Goal: Task Accomplishment & Management: Complete application form

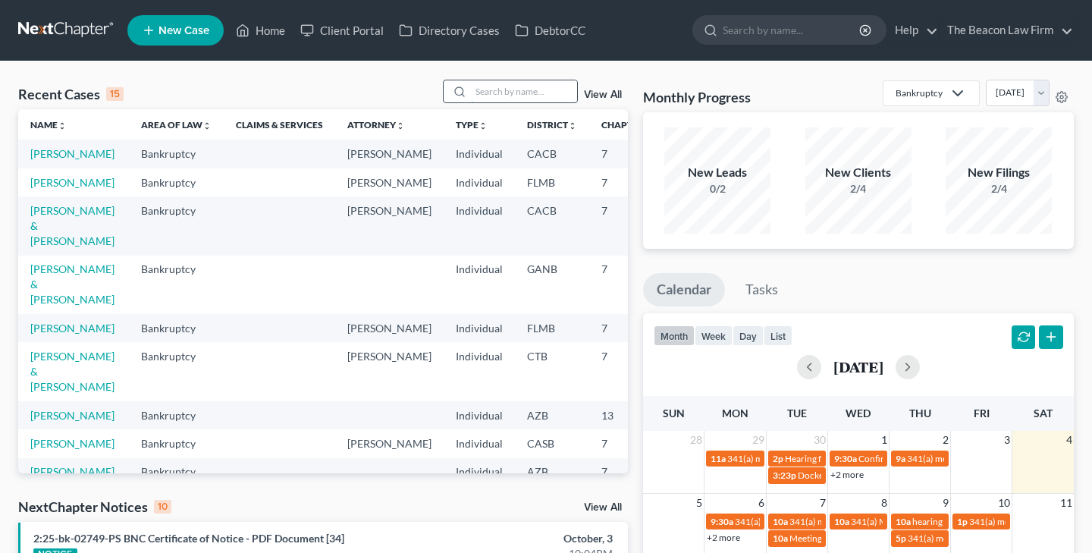
click at [484, 90] on input "search" at bounding box center [524, 91] width 106 height 22
type input "aiken"
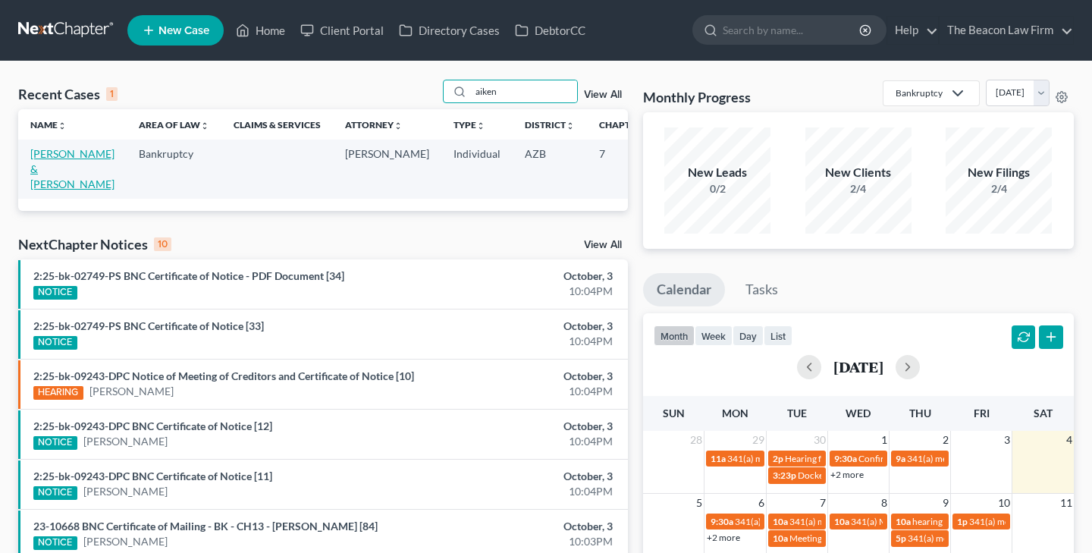
click at [51, 156] on link "[PERSON_NAME] & [PERSON_NAME]" at bounding box center [72, 168] width 84 height 43
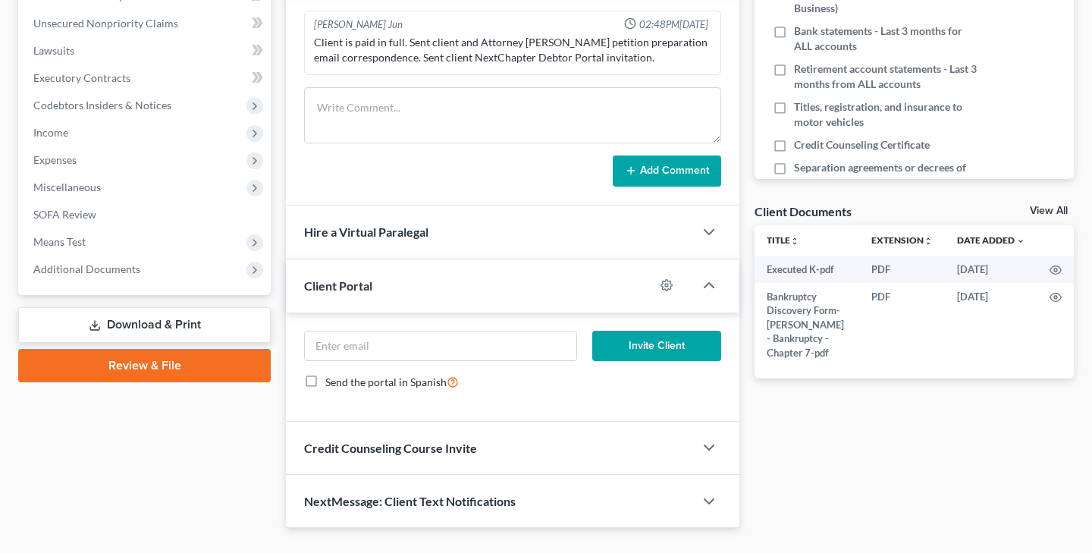
scroll to position [367, 0]
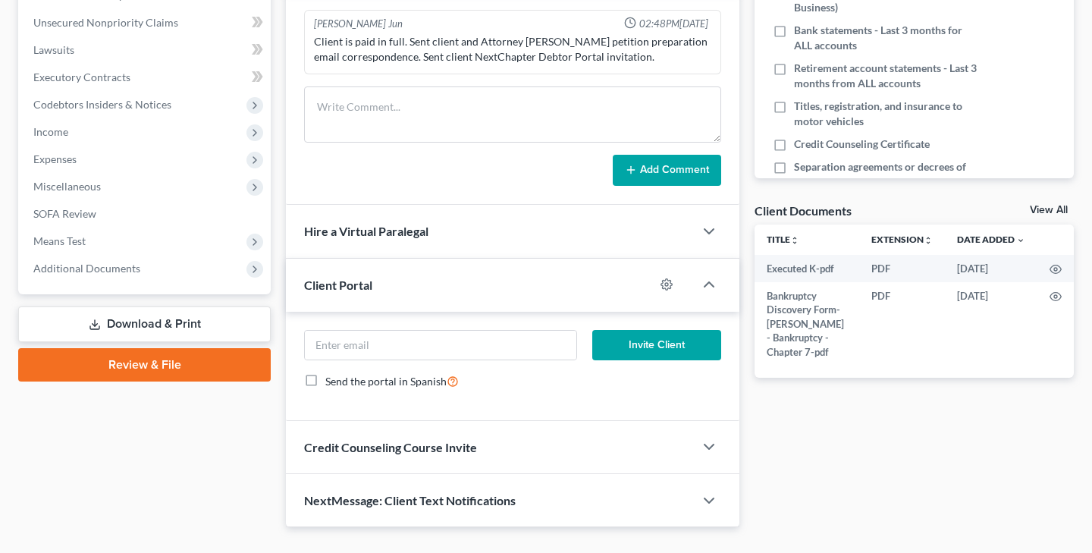
click at [632, 340] on button "Invite Client" at bounding box center [656, 345] width 129 height 30
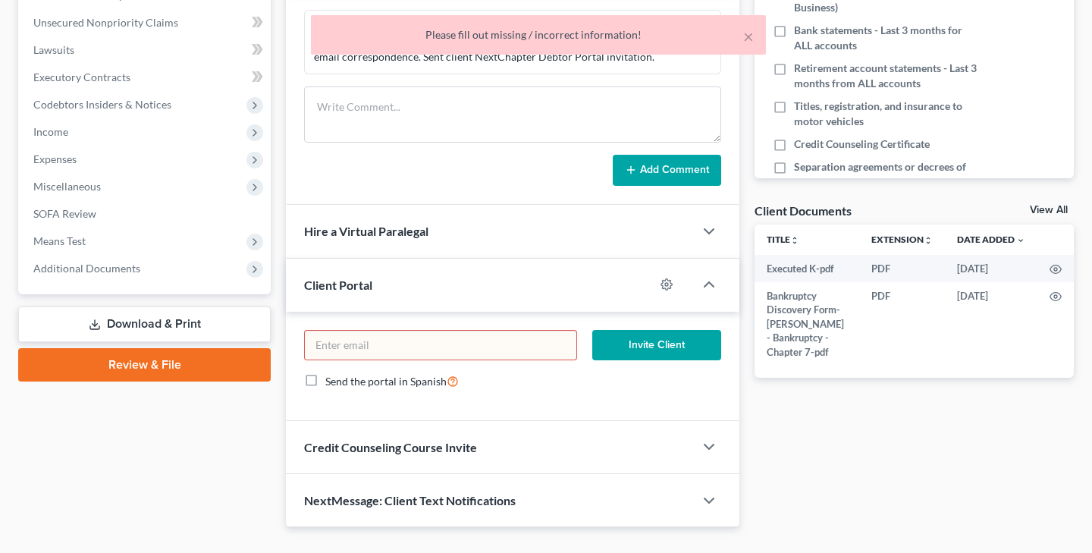
click at [632, 340] on button "Invite Client" at bounding box center [656, 345] width 129 height 30
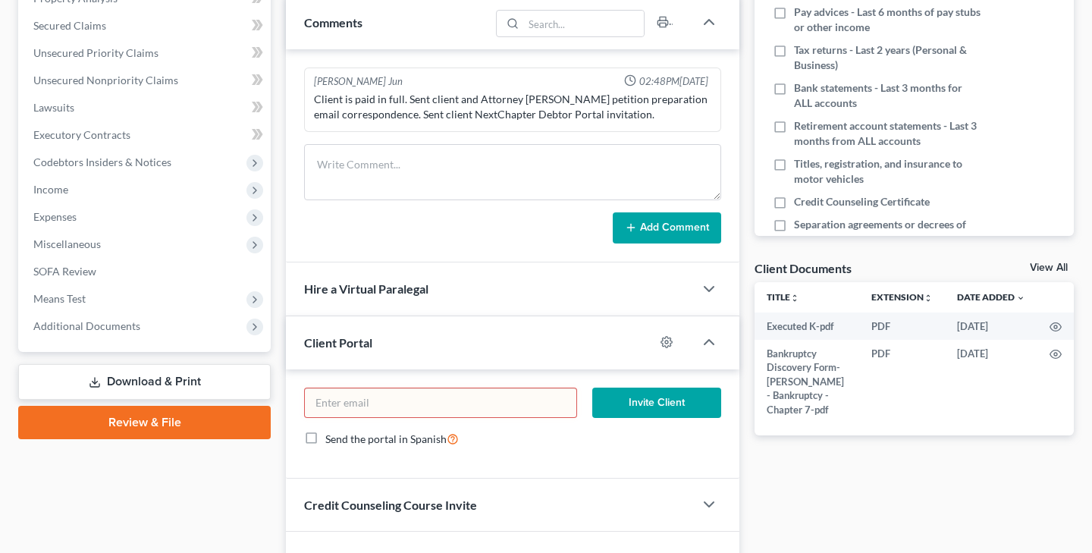
scroll to position [313, 0]
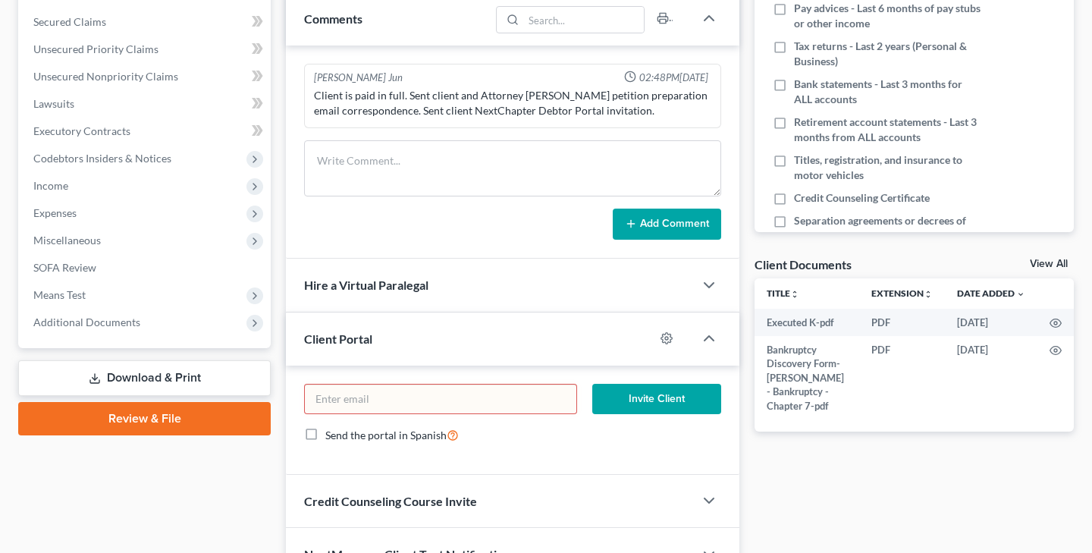
click at [335, 397] on input "email" at bounding box center [440, 398] width 271 height 29
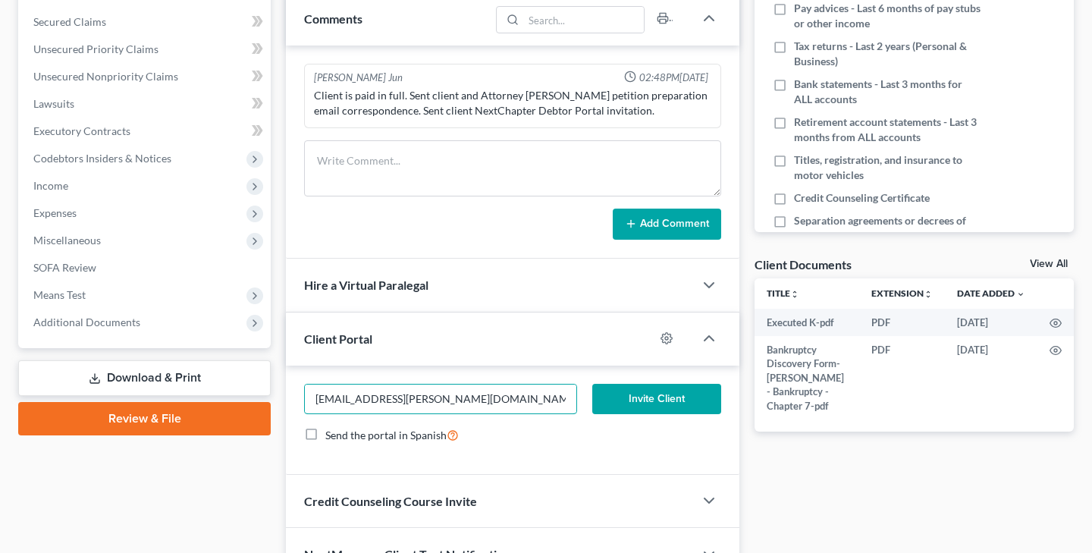
type input "[EMAIL_ADDRESS][PERSON_NAME][DOMAIN_NAME]"
click at [645, 394] on button "Invite Client" at bounding box center [656, 399] width 129 height 30
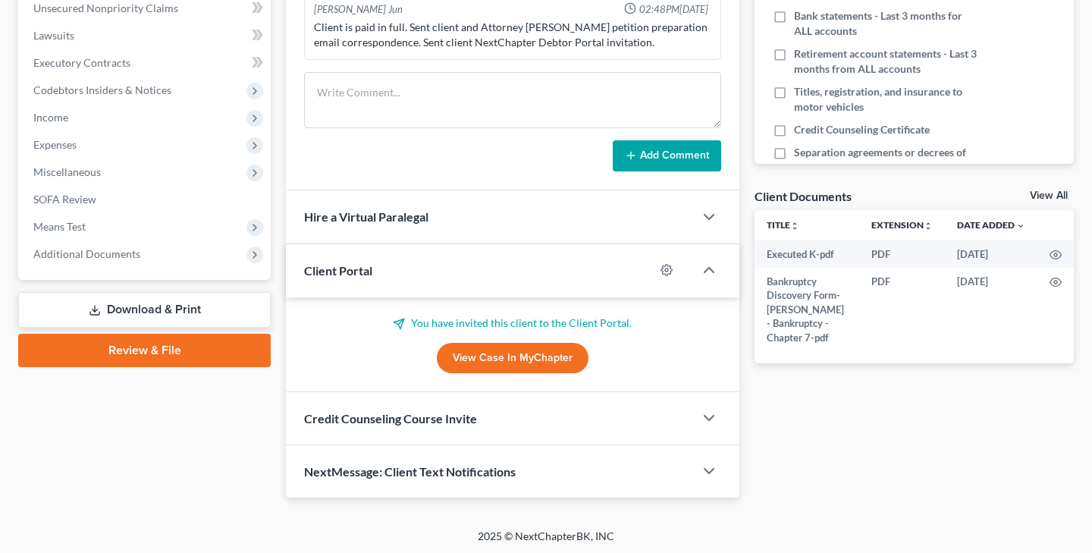
scroll to position [384, 0]
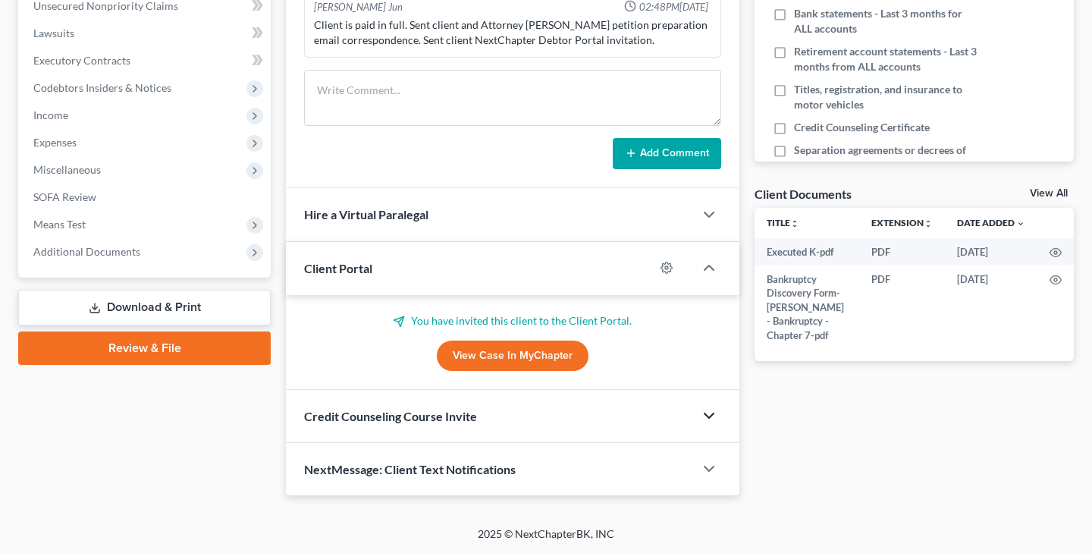
click at [710, 412] on icon "button" at bounding box center [709, 415] width 18 height 18
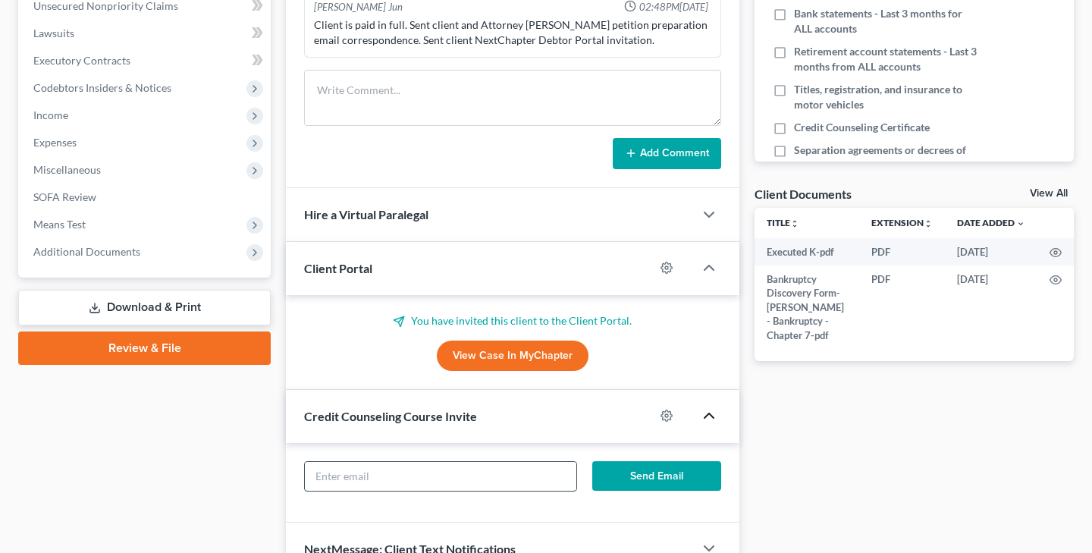
click at [346, 474] on input "text" at bounding box center [440, 476] width 271 height 29
type input "[EMAIL_ADDRESS][PERSON_NAME][DOMAIN_NAME]"
click at [640, 472] on button "Send Email" at bounding box center [656, 476] width 129 height 30
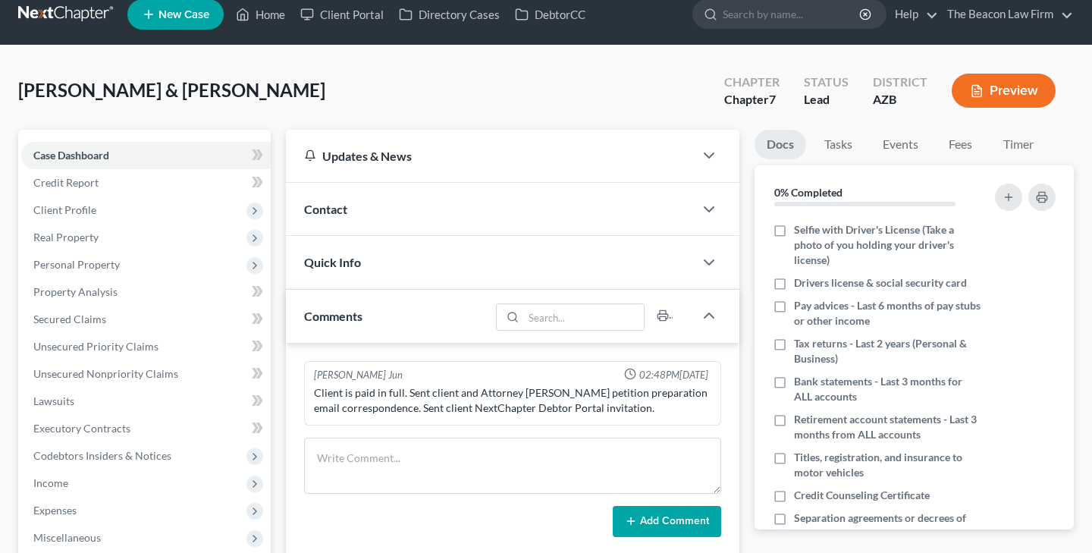
scroll to position [0, 0]
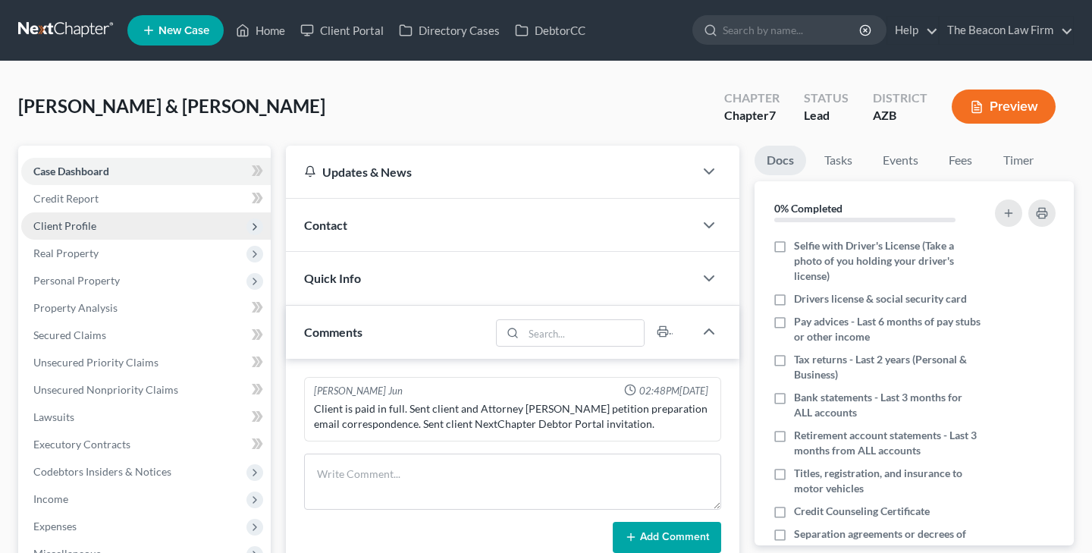
click at [86, 223] on span "Client Profile" at bounding box center [64, 225] width 63 height 13
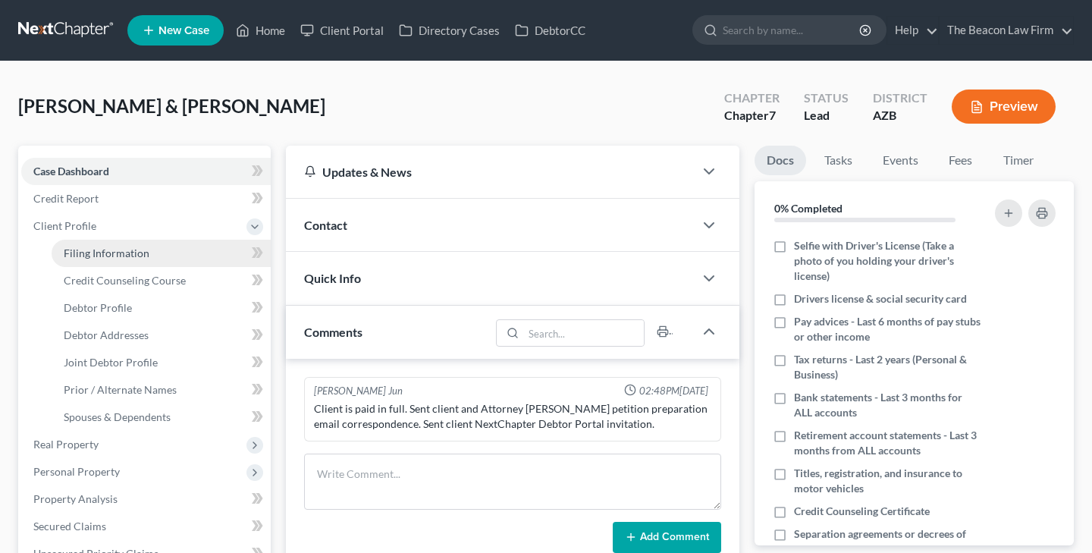
click at [106, 248] on span "Filing Information" at bounding box center [107, 252] width 86 height 13
select select "1"
select select "0"
select select "4"
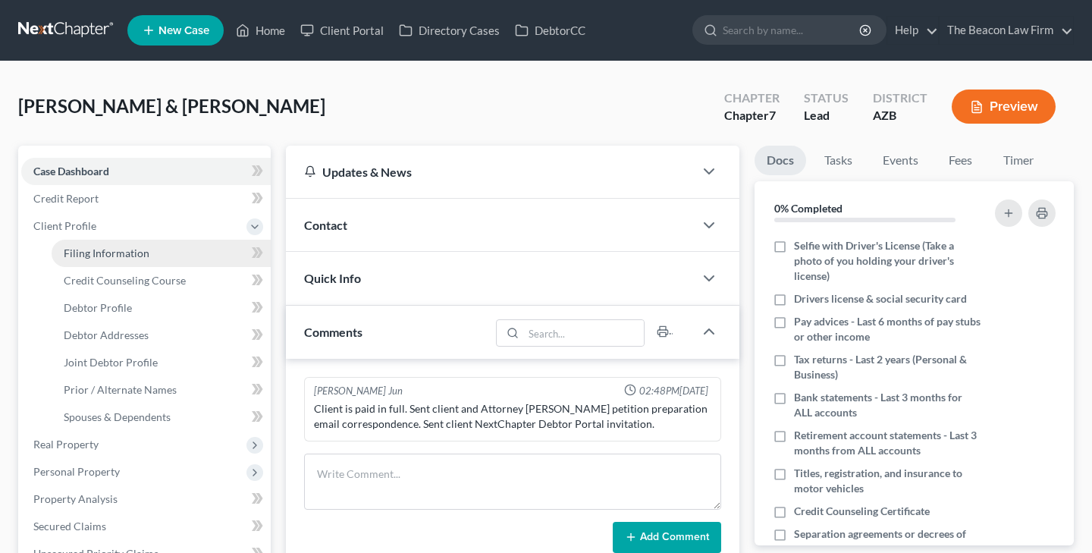
select select "9"
select select "3"
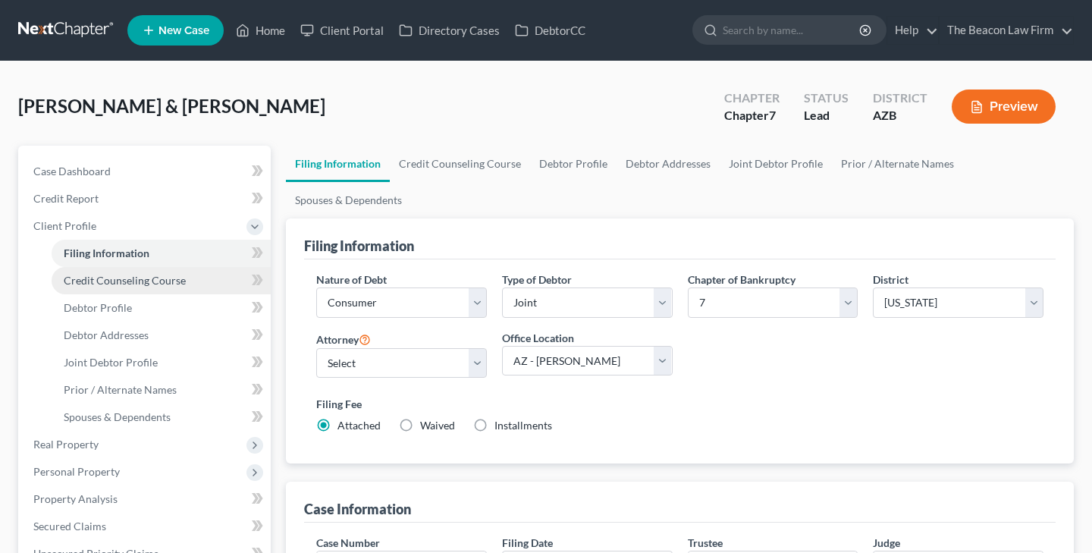
click at [112, 278] on span "Credit Counseling Course" at bounding box center [125, 280] width 122 height 13
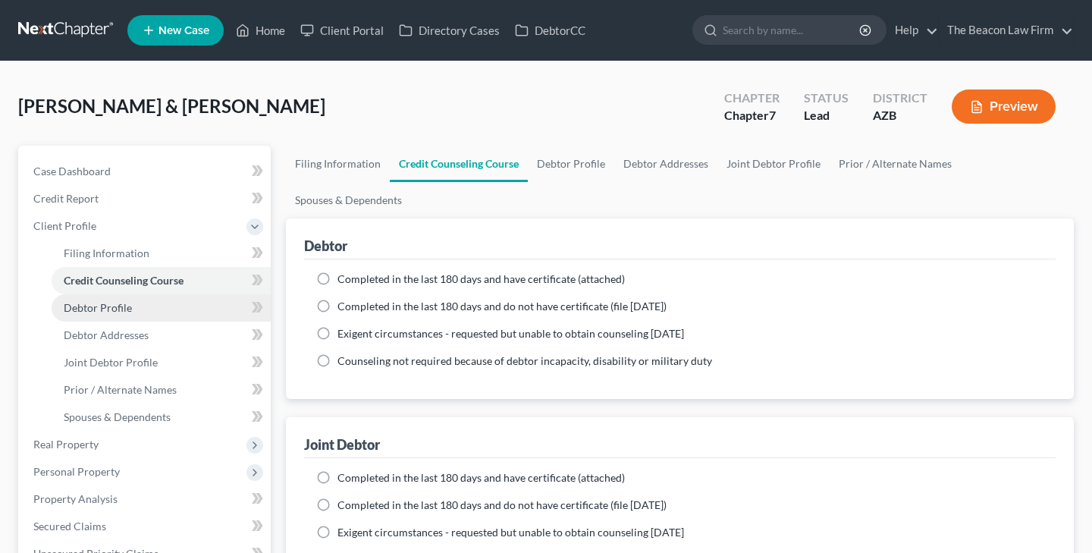
click at [113, 298] on link "Debtor Profile" at bounding box center [161, 307] width 219 height 27
select select "1"
select select "0"
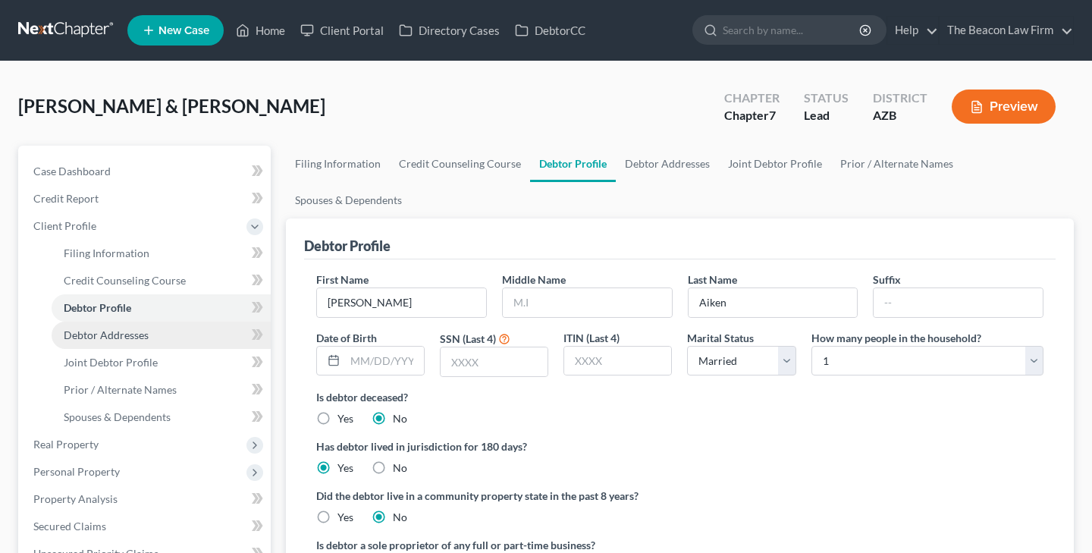
click at [118, 334] on span "Debtor Addresses" at bounding box center [106, 334] width 85 height 13
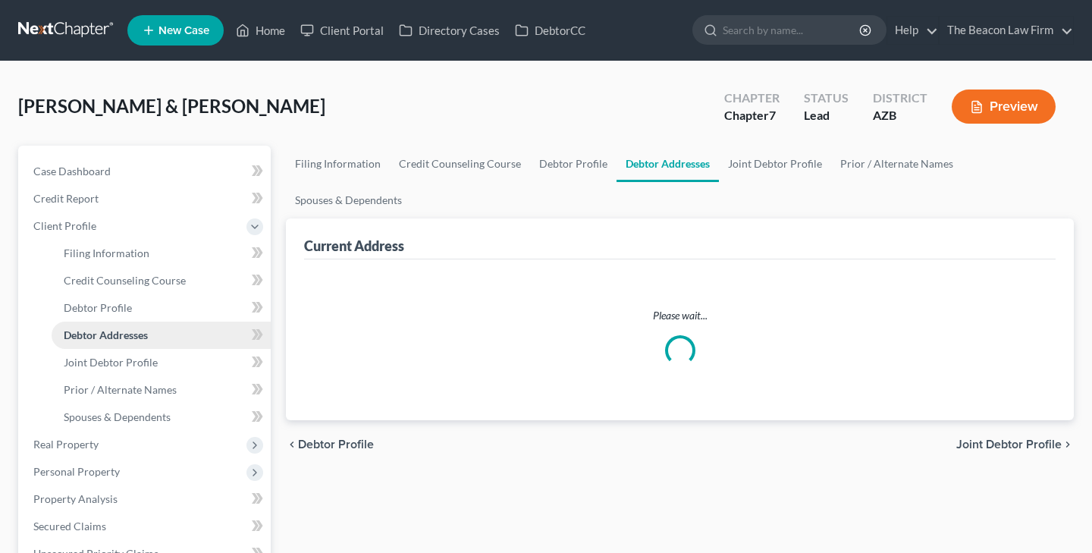
select select "0"
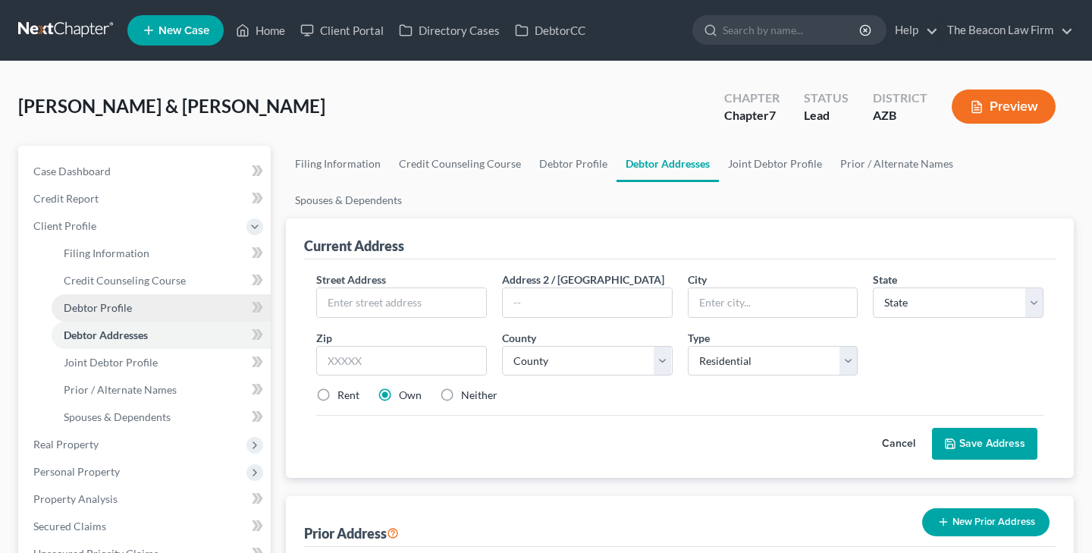
click at [124, 302] on span "Debtor Profile" at bounding box center [98, 307] width 68 height 13
select select "1"
select select "0"
